Goal: Information Seeking & Learning: Learn about a topic

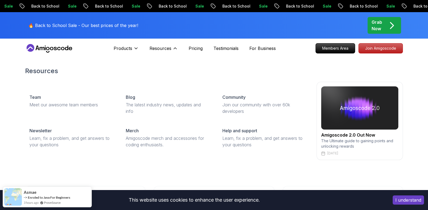
click at [267, 74] on h2 "Resources" at bounding box center [214, 71] width 378 height 9
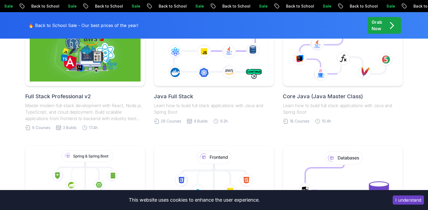
scroll to position [146, 0]
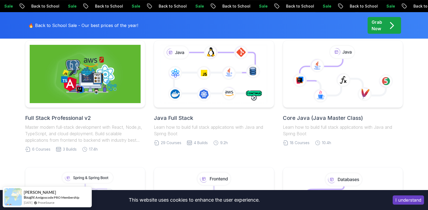
click at [223, 124] on p "Learn how to build full stack applications with Java and Spring Boot" at bounding box center [214, 130] width 120 height 13
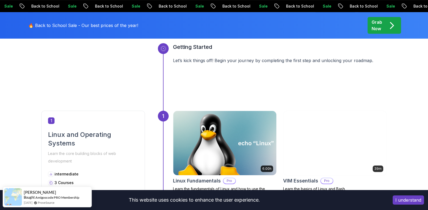
scroll to position [200, 0]
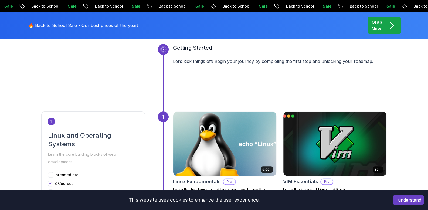
click at [231, 137] on img at bounding box center [225, 144] width 108 height 68
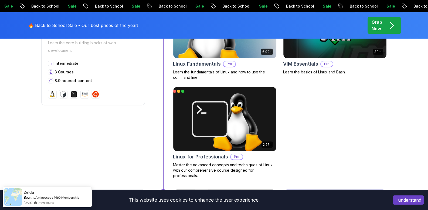
scroll to position [316, 0]
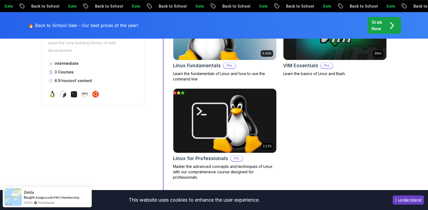
click at [395, 200] on button "I understand" at bounding box center [408, 200] width 31 height 9
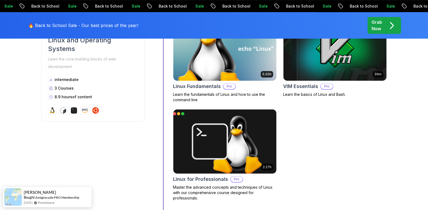
scroll to position [254, 0]
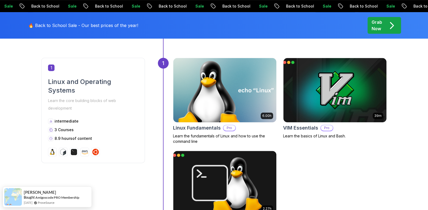
click at [376, 25] on p "Grab Now" at bounding box center [377, 25] width 11 height 13
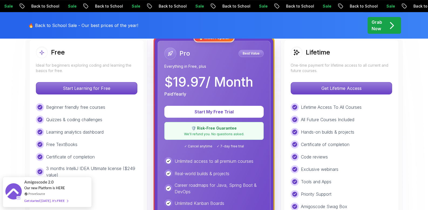
scroll to position [161, 0]
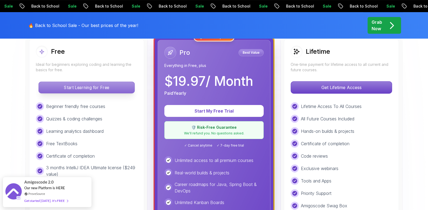
click at [96, 86] on p "Start Learning for Free" at bounding box center [87, 87] width 96 height 11
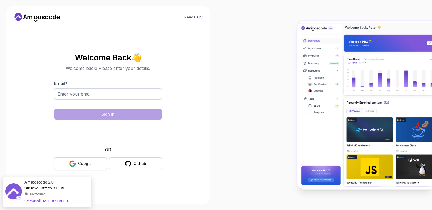
click at [80, 162] on div "Google" at bounding box center [85, 163] width 14 height 5
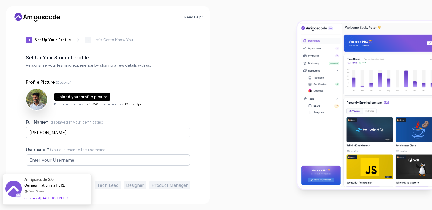
type input "silentgeckodac7a"
drag, startPoint x: 57, startPoint y: 198, endPoint x: 39, endPoint y: 196, distance: 17.7
click at [39, 196] on div "Get started today. It's FREE" at bounding box center [46, 198] width 44 height 6
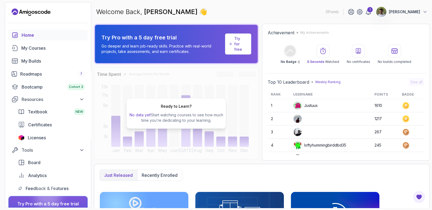
click at [235, 44] on p "Try for free" at bounding box center [240, 44] width 12 height 16
click at [41, 114] on span "Textbook" at bounding box center [38, 112] width 20 height 6
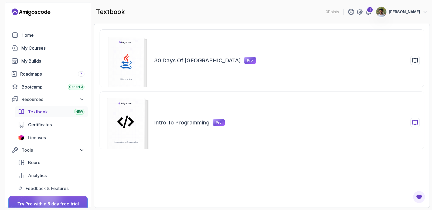
click at [412, 117] on div "Intro to Programming Pro" at bounding box center [262, 121] width 325 height 58
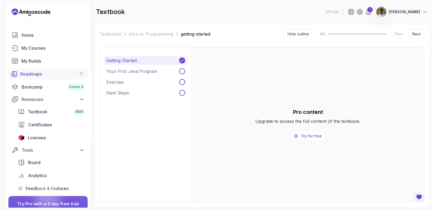
click at [59, 71] on div "Roadmaps 7" at bounding box center [52, 74] width 64 height 6
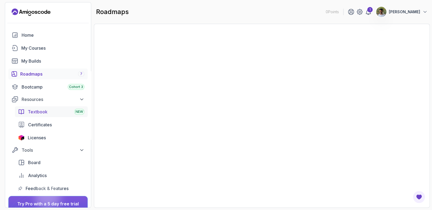
scroll to position [47, 0]
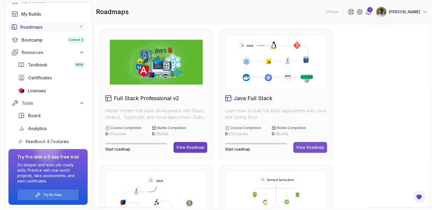
click at [309, 150] on div "View Roadmap" at bounding box center [310, 147] width 28 height 5
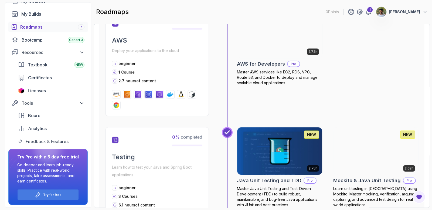
scroll to position [1584, 0]
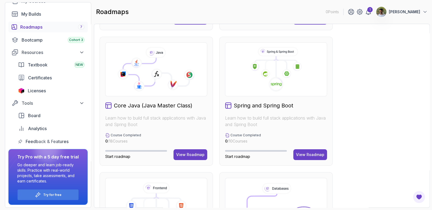
scroll to position [129, 0]
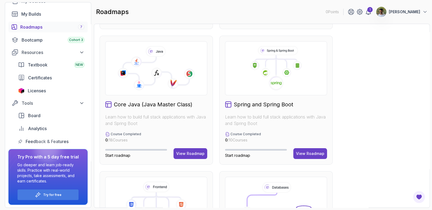
drag, startPoint x: 259, startPoint y: 106, endPoint x: 411, endPoint y: 117, distance: 152.7
click at [411, 117] on div "Full Stack Professional v2 Master modern full-stack development with React, Nod…" at bounding box center [262, 168] width 325 height 536
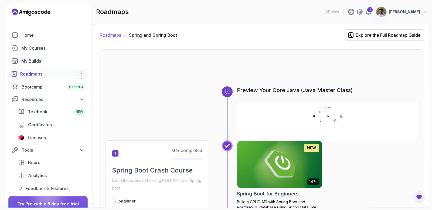
click at [115, 35] on link "Roadmaps" at bounding box center [111, 35] width 22 height 6
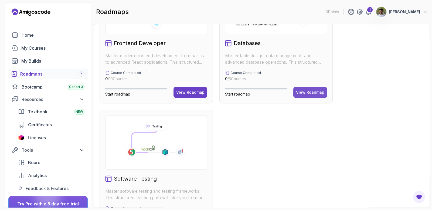
scroll to position [330, 0]
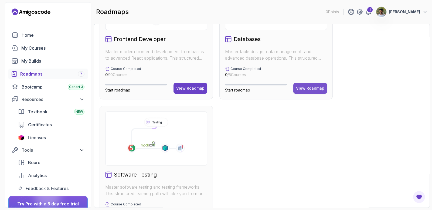
click at [319, 87] on div "View Roadmap" at bounding box center [310, 88] width 28 height 5
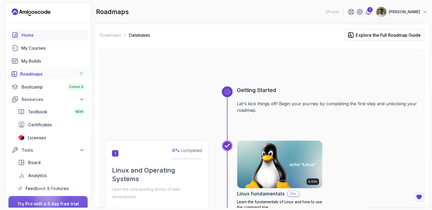
click at [24, 37] on div "Home" at bounding box center [53, 35] width 63 height 6
